Goal: Task Accomplishment & Management: Use online tool/utility

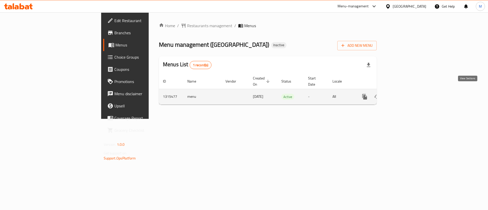
click at [404, 94] on icon "enhanced table" at bounding box center [401, 97] width 6 height 6
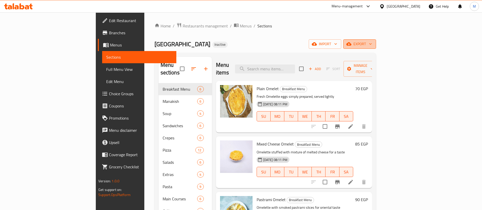
click at [372, 47] on span "export" at bounding box center [359, 44] width 25 height 6
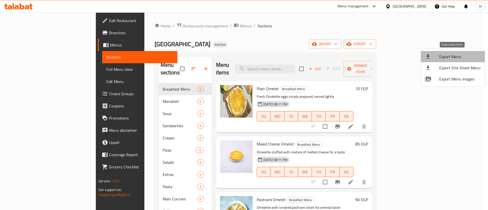
click at [453, 59] on span "Export Menu" at bounding box center [459, 57] width 41 height 6
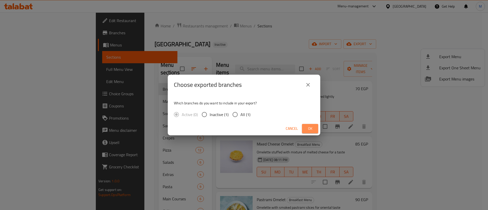
click at [313, 126] on span "Ok" at bounding box center [310, 128] width 8 height 6
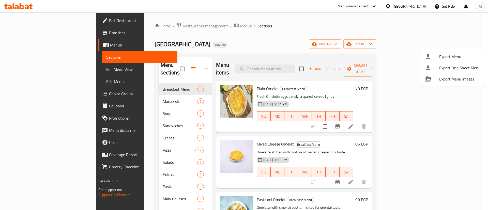
click at [37, 69] on div at bounding box center [244, 105] width 488 height 210
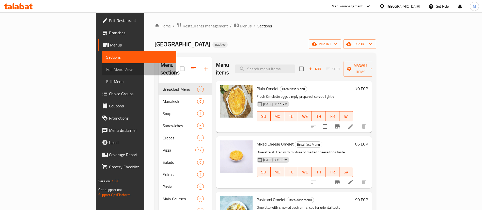
drag, startPoint x: 37, startPoint y: 69, endPoint x: 59, endPoint y: 66, distance: 21.9
click at [106, 69] on span "Full Menu View" at bounding box center [139, 69] width 66 height 6
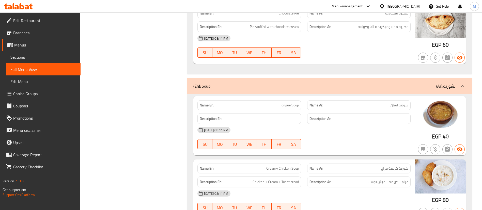
scroll to position [2091, 0]
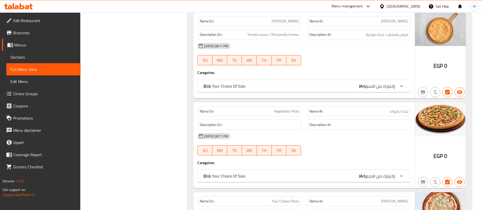
click at [283, 173] on div "(En): Your Choice Of Size: (Ar): إختيارك من الحجم:" at bounding box center [299, 176] width 192 height 6
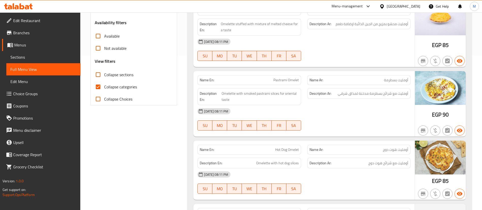
scroll to position [155, 0]
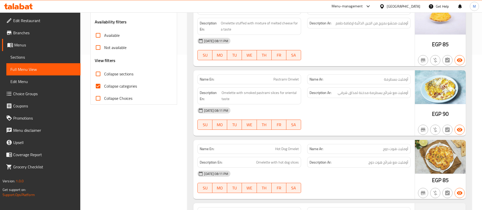
click at [105, 83] on span "Collapse categories" at bounding box center [120, 86] width 33 height 6
click at [104, 82] on input "Collapse categories" at bounding box center [98, 86] width 12 height 12
checkbox input "false"
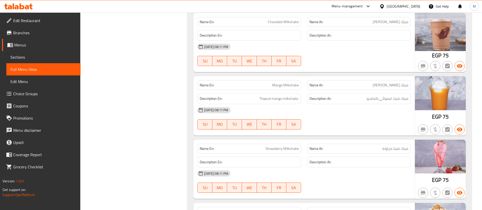
scroll to position [9873, 0]
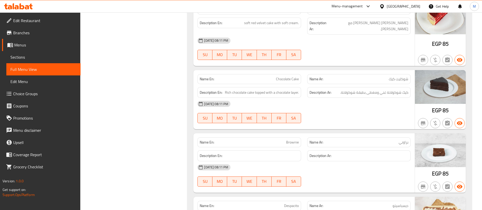
click at [406, 140] on span "براوني" at bounding box center [404, 142] width 10 height 5
copy span "براوني"
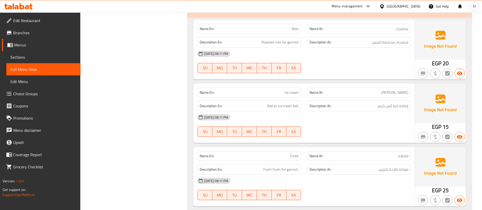
scroll to position [9456, 0]
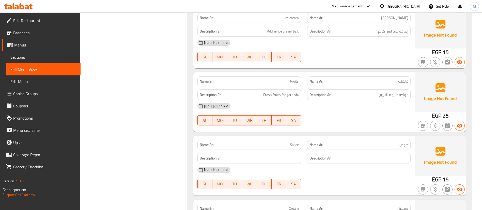
click at [298, 142] on span "Sauce" at bounding box center [294, 144] width 9 height 5
click at [407, 142] on span "صوص" at bounding box center [403, 144] width 9 height 5
copy span "صوص"
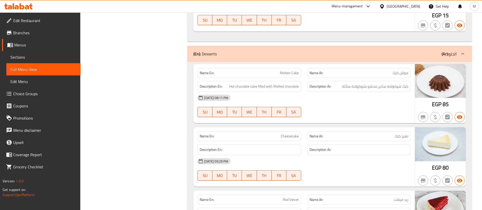
scroll to position [7293, 0]
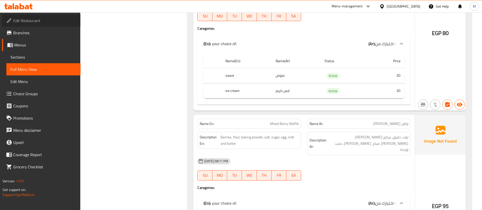
click at [56, 22] on span "Edit Restaurant" at bounding box center [44, 21] width 63 height 6
